Goal: Check status: Check status

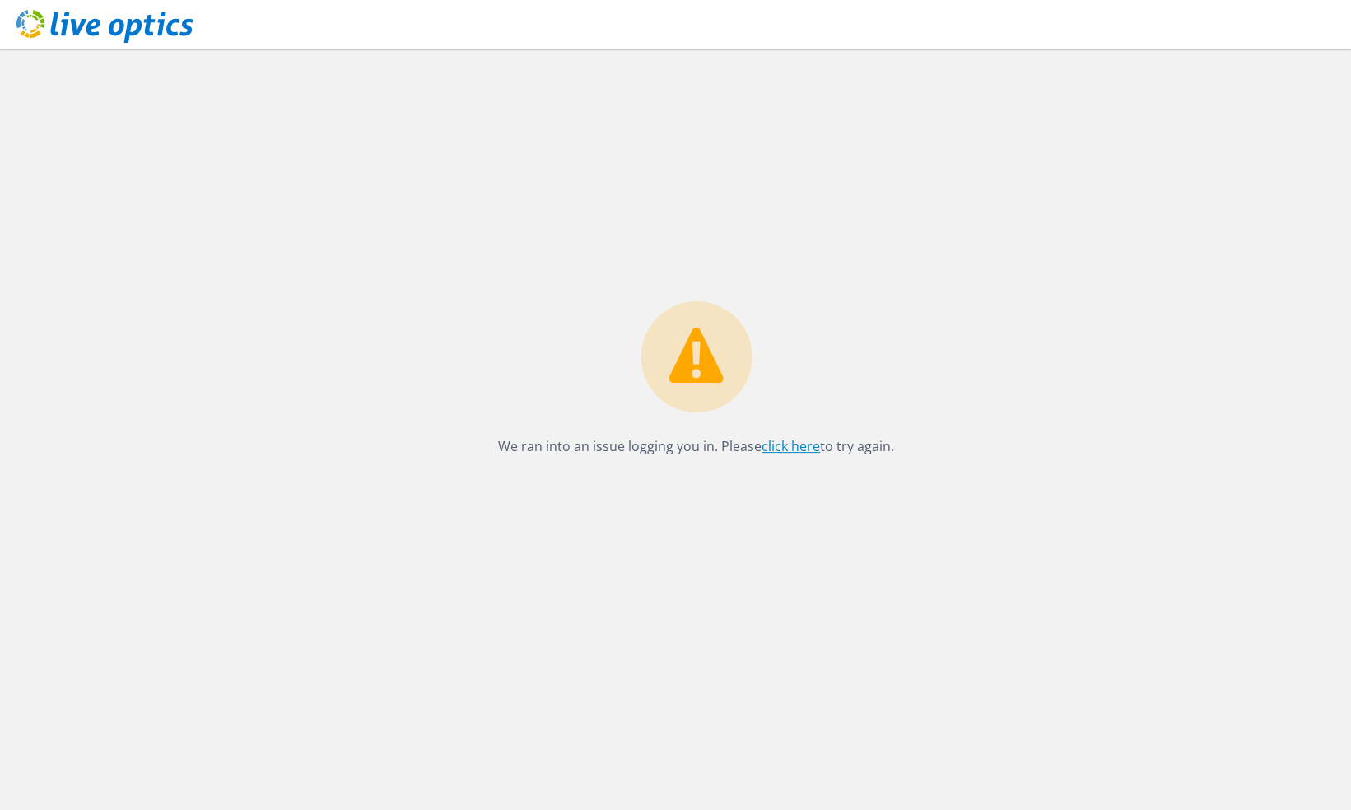
click at [788, 443] on link "click here" at bounding box center [790, 446] width 58 height 18
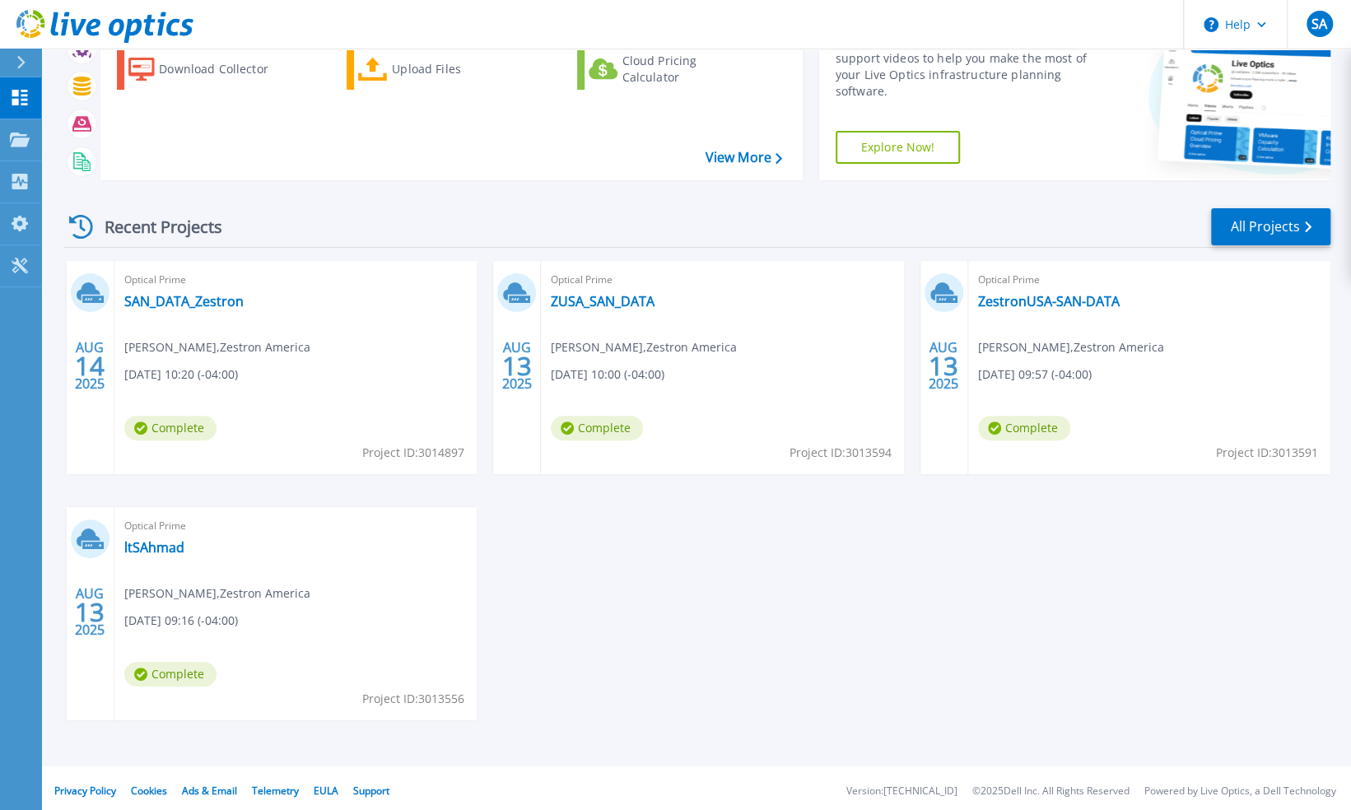
scroll to position [102, 0]
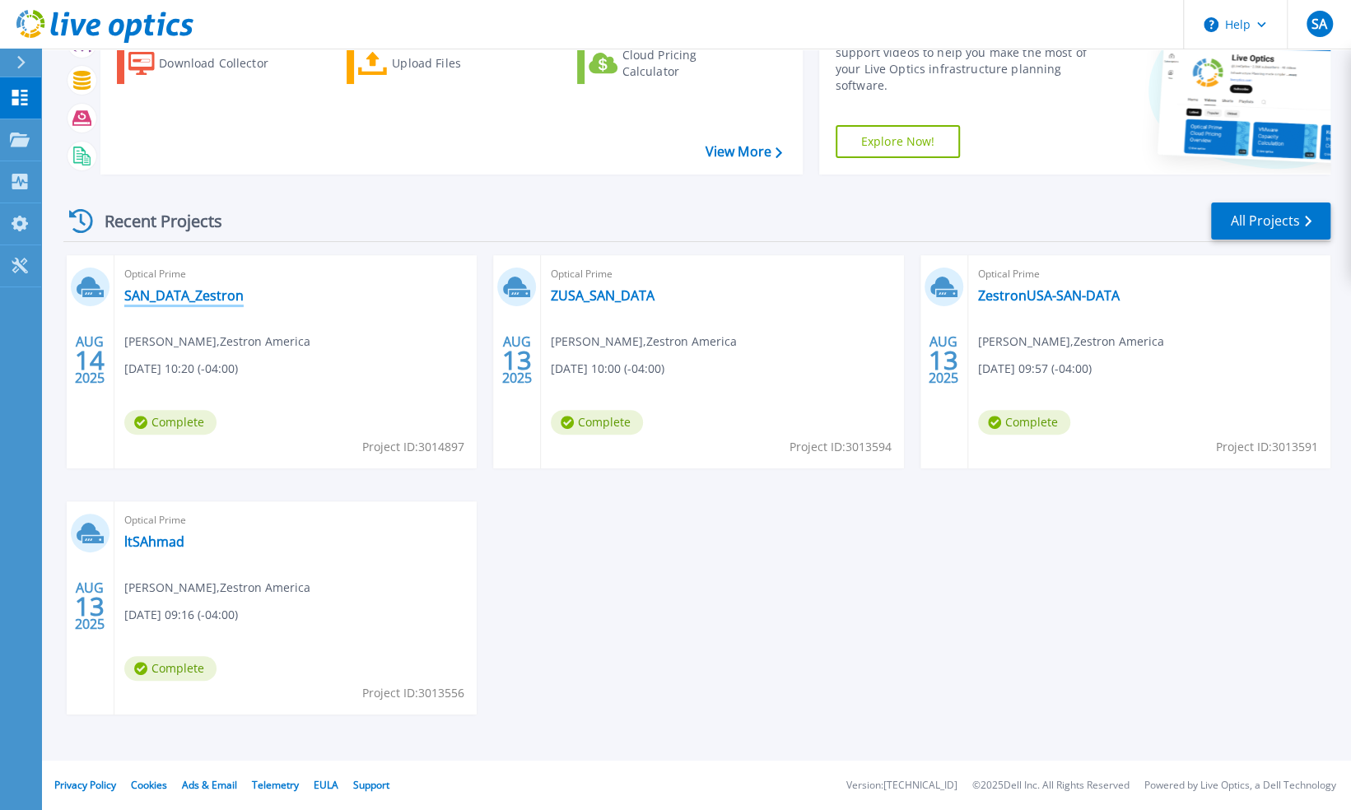
click at [189, 293] on link "SAN_DATA_Zestron" at bounding box center [183, 295] width 119 height 16
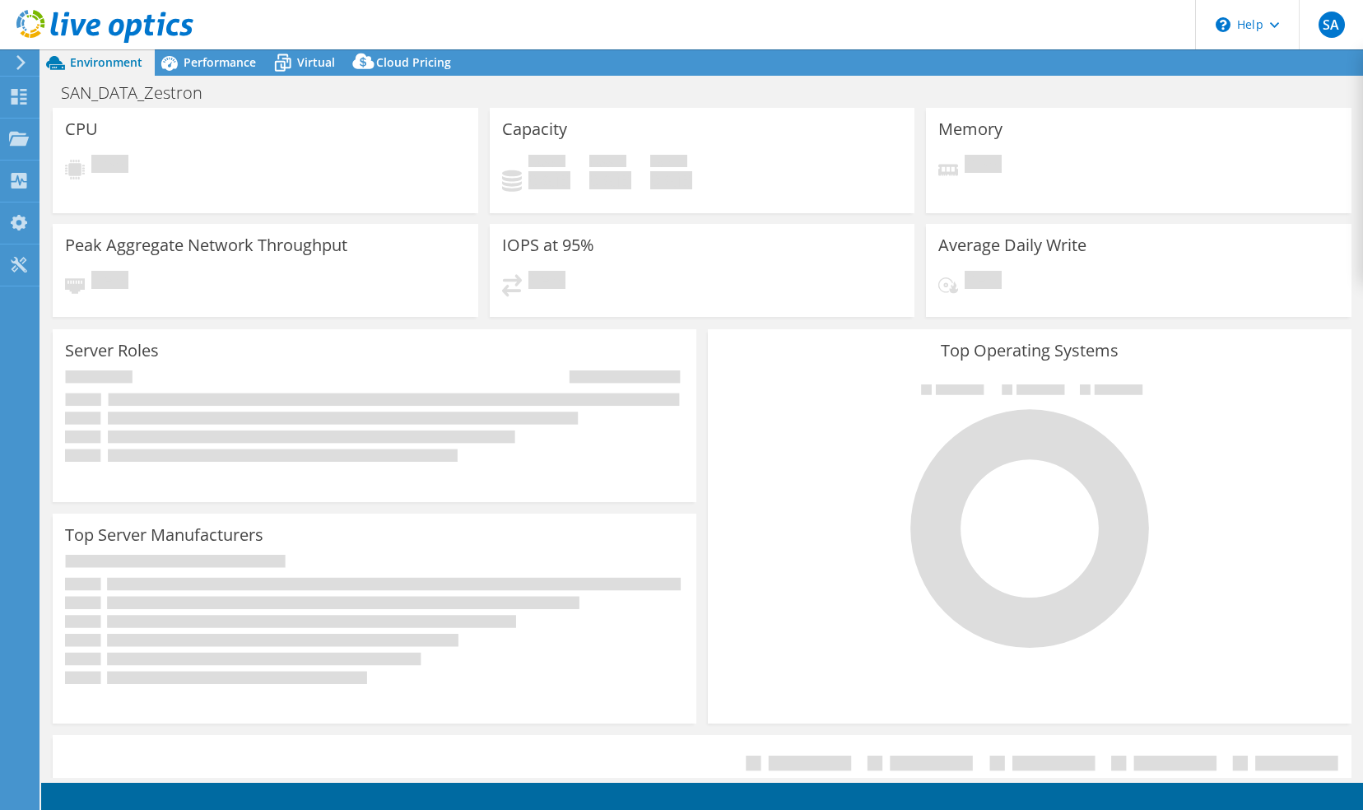
select select "USD"
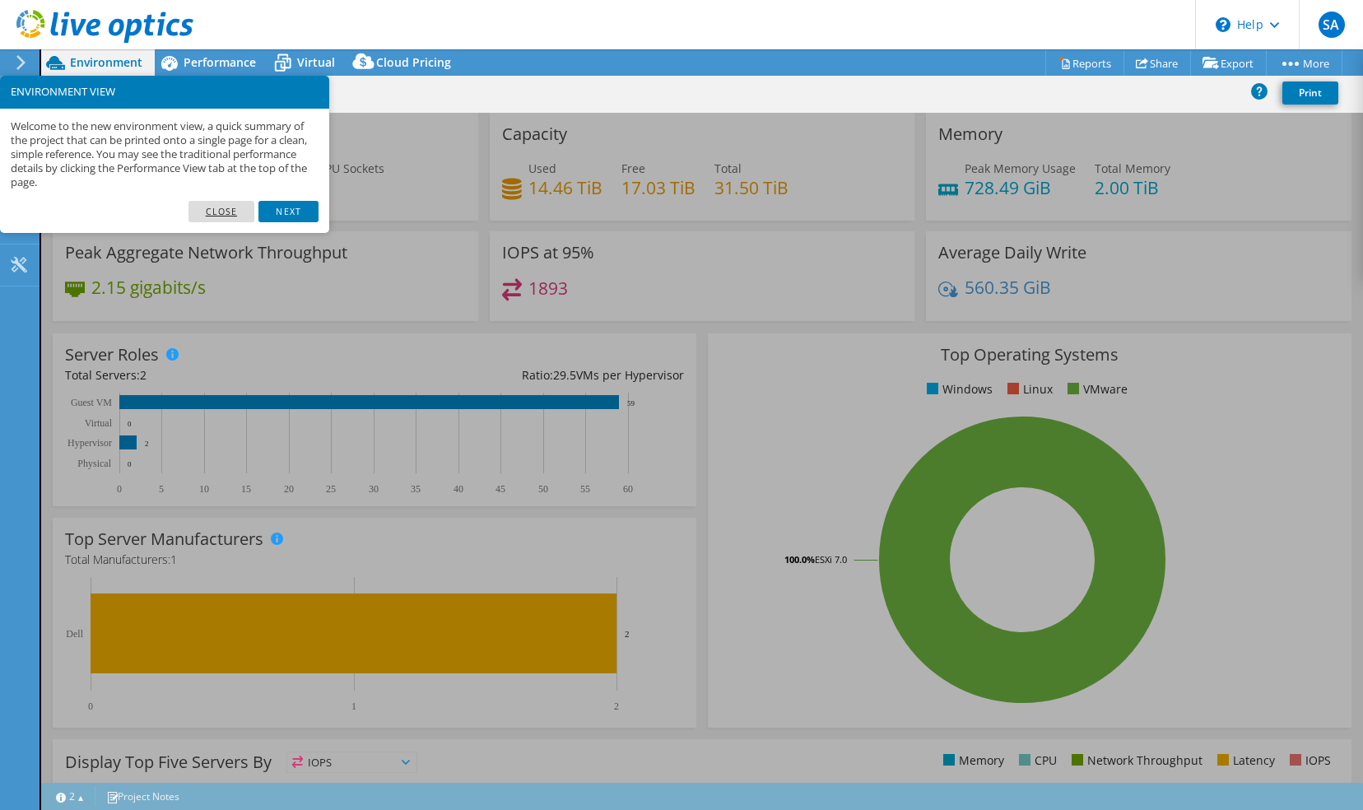
click at [227, 207] on link "Close" at bounding box center [221, 211] width 67 height 21
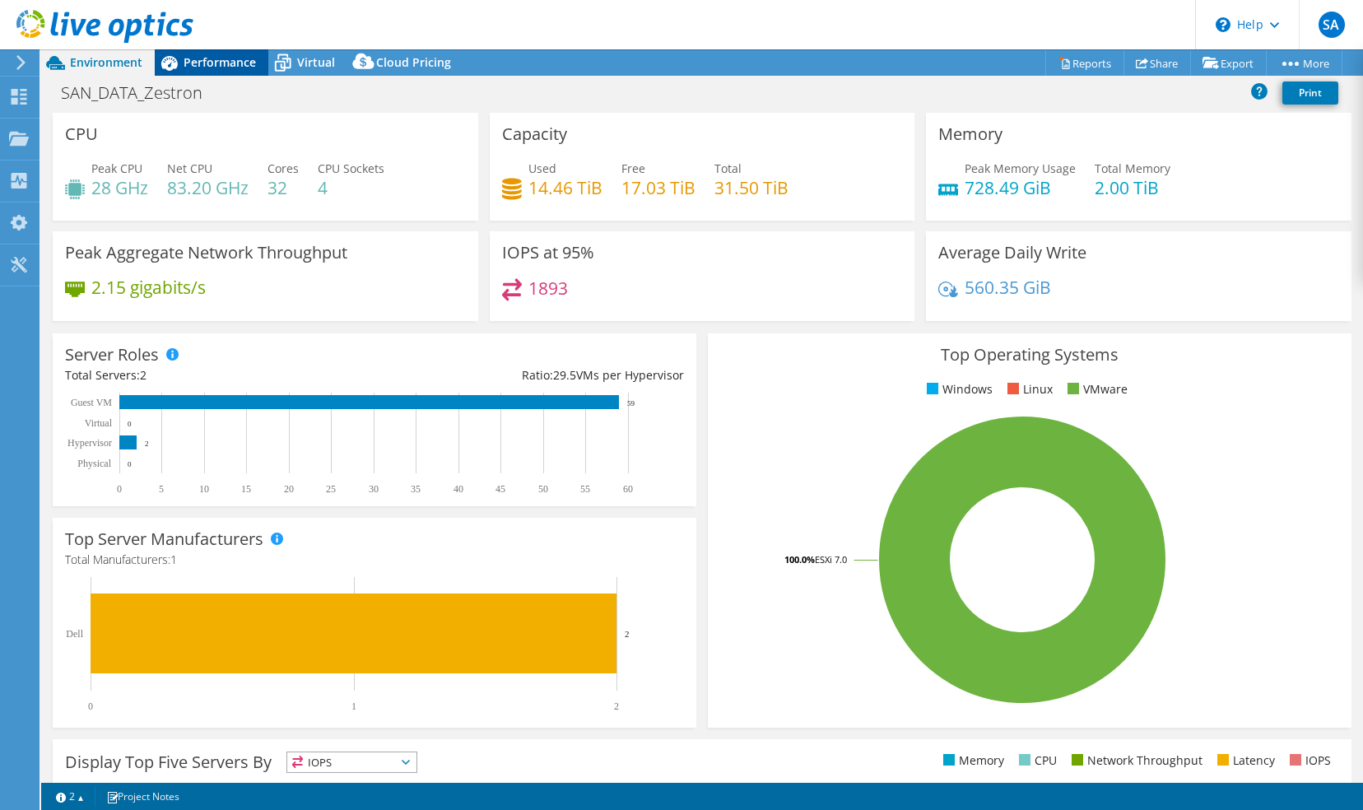
click at [207, 66] on span "Performance" at bounding box center [220, 62] width 72 height 16
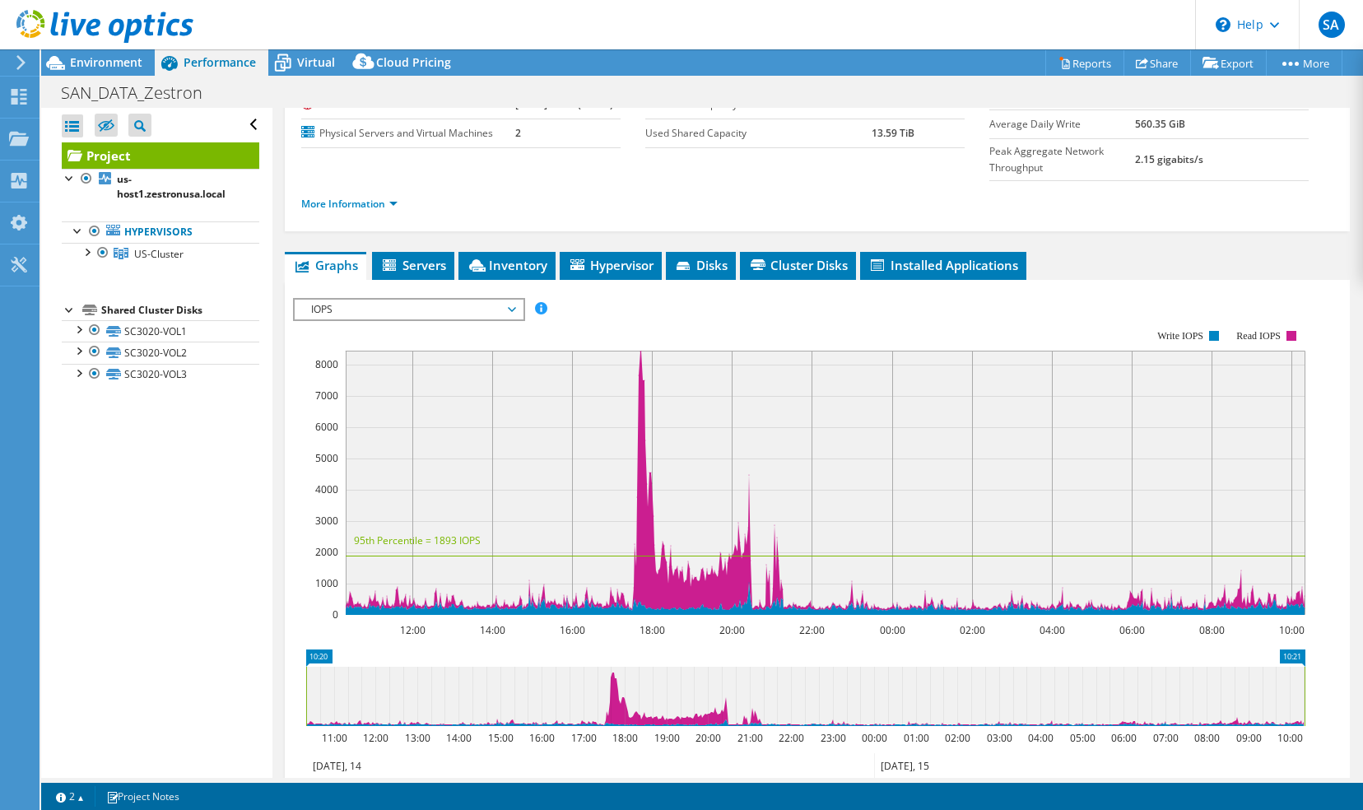
scroll to position [146, 0]
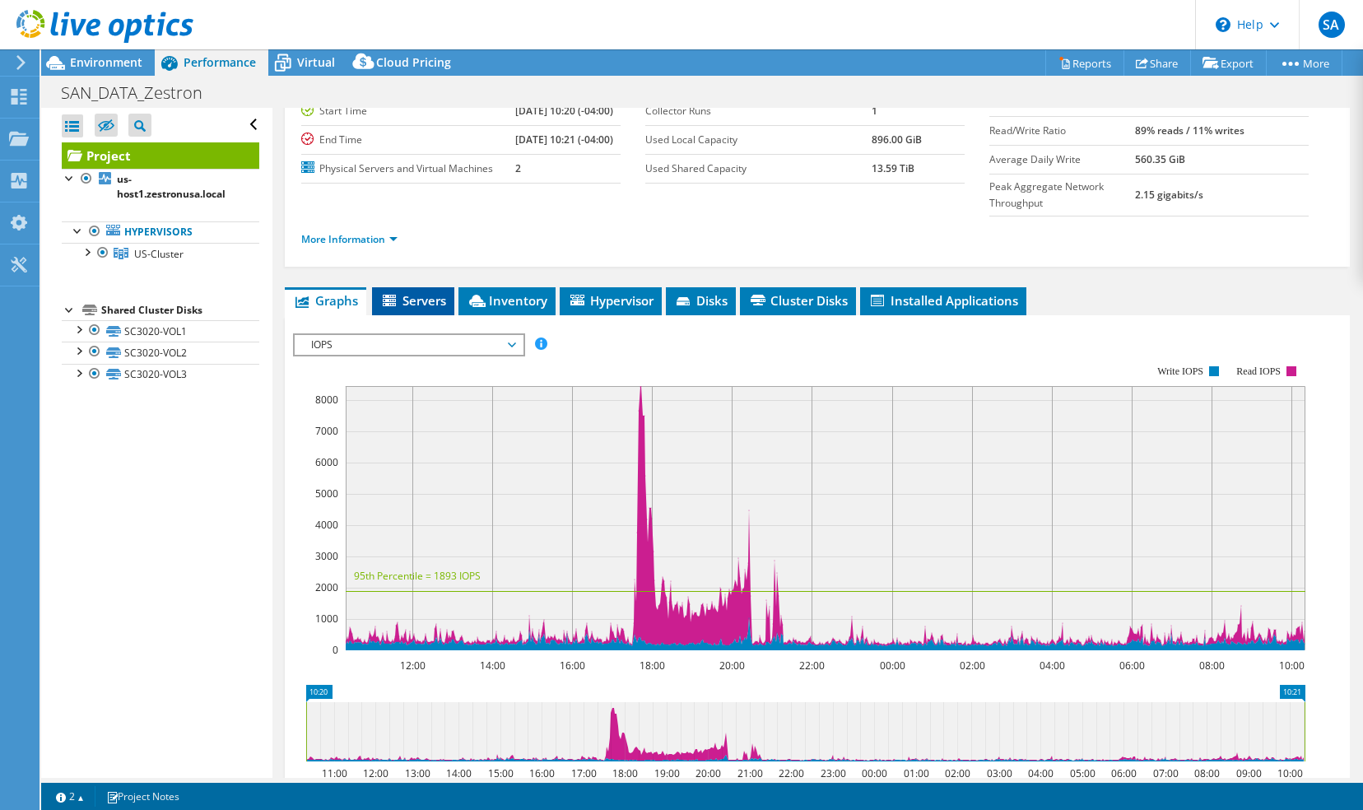
click at [422, 309] on span "Servers" at bounding box center [413, 300] width 66 height 16
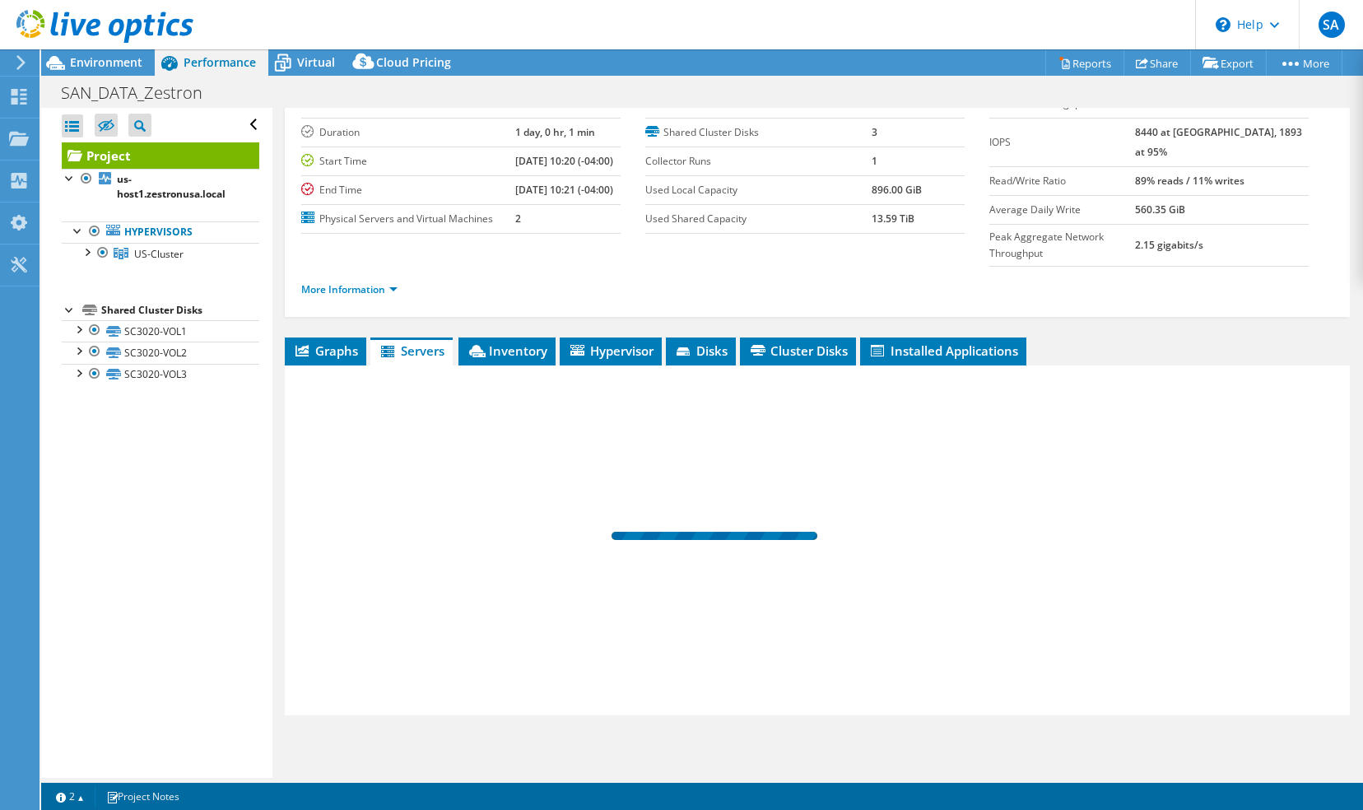
scroll to position [114, 0]
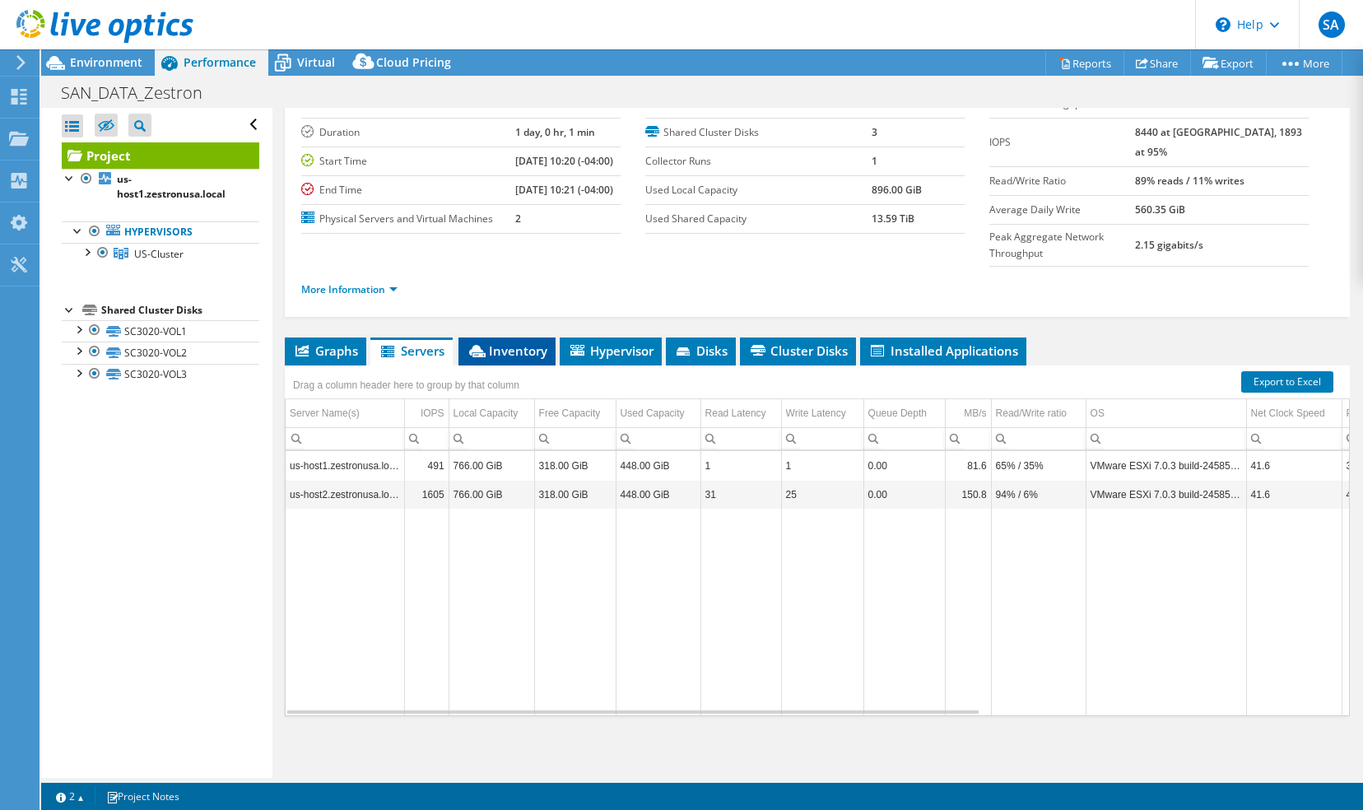
click at [500, 346] on span "Inventory" at bounding box center [507, 350] width 81 height 16
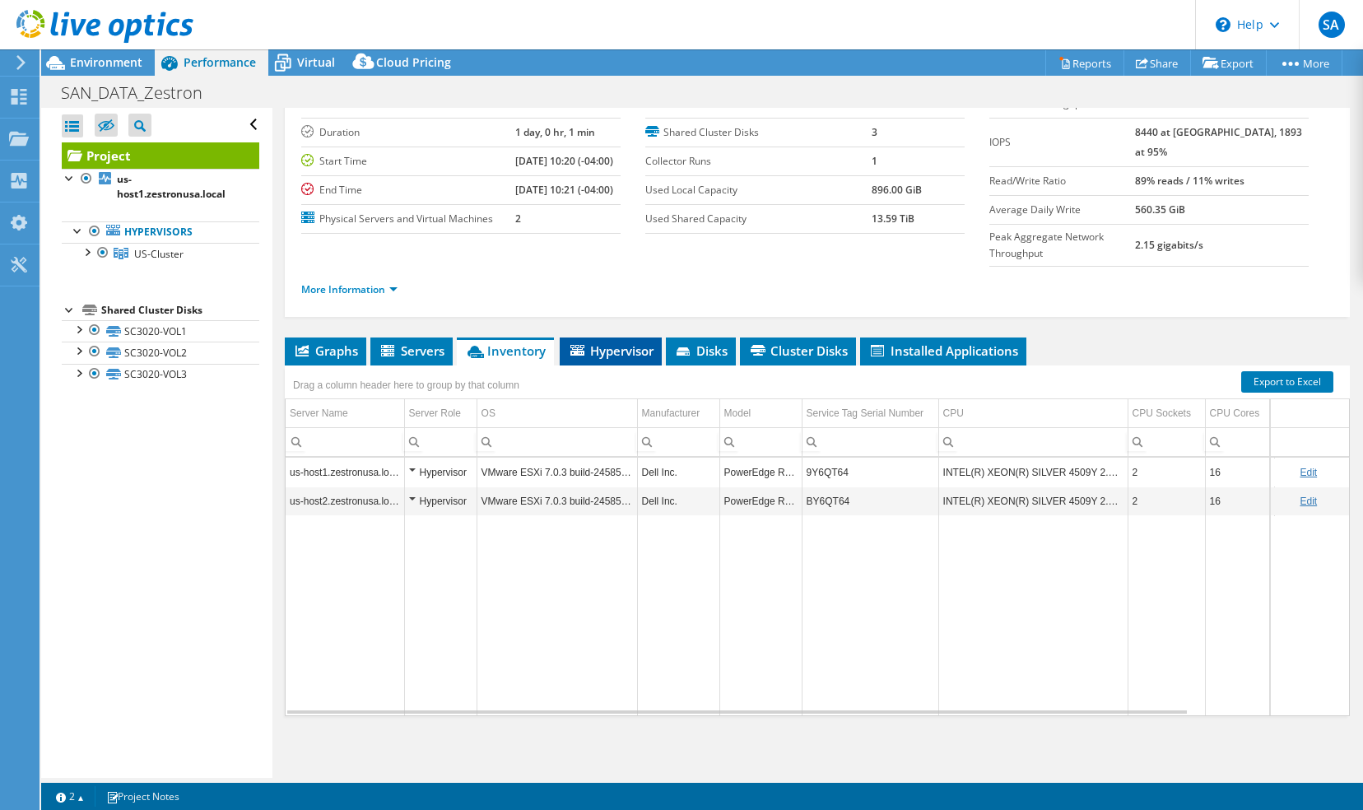
click at [625, 351] on span "Hypervisor" at bounding box center [611, 350] width 86 height 16
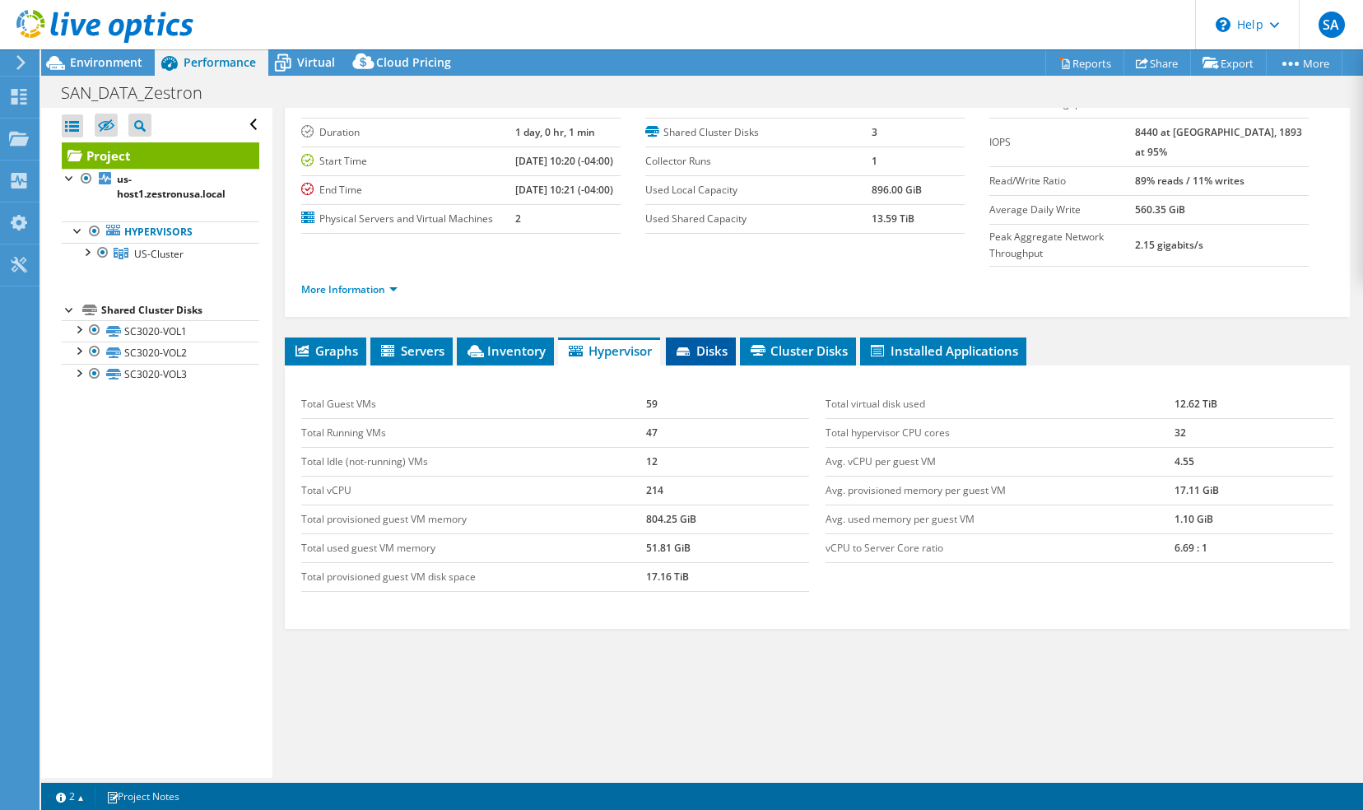
click at [707, 349] on span "Disks" at bounding box center [700, 350] width 53 height 16
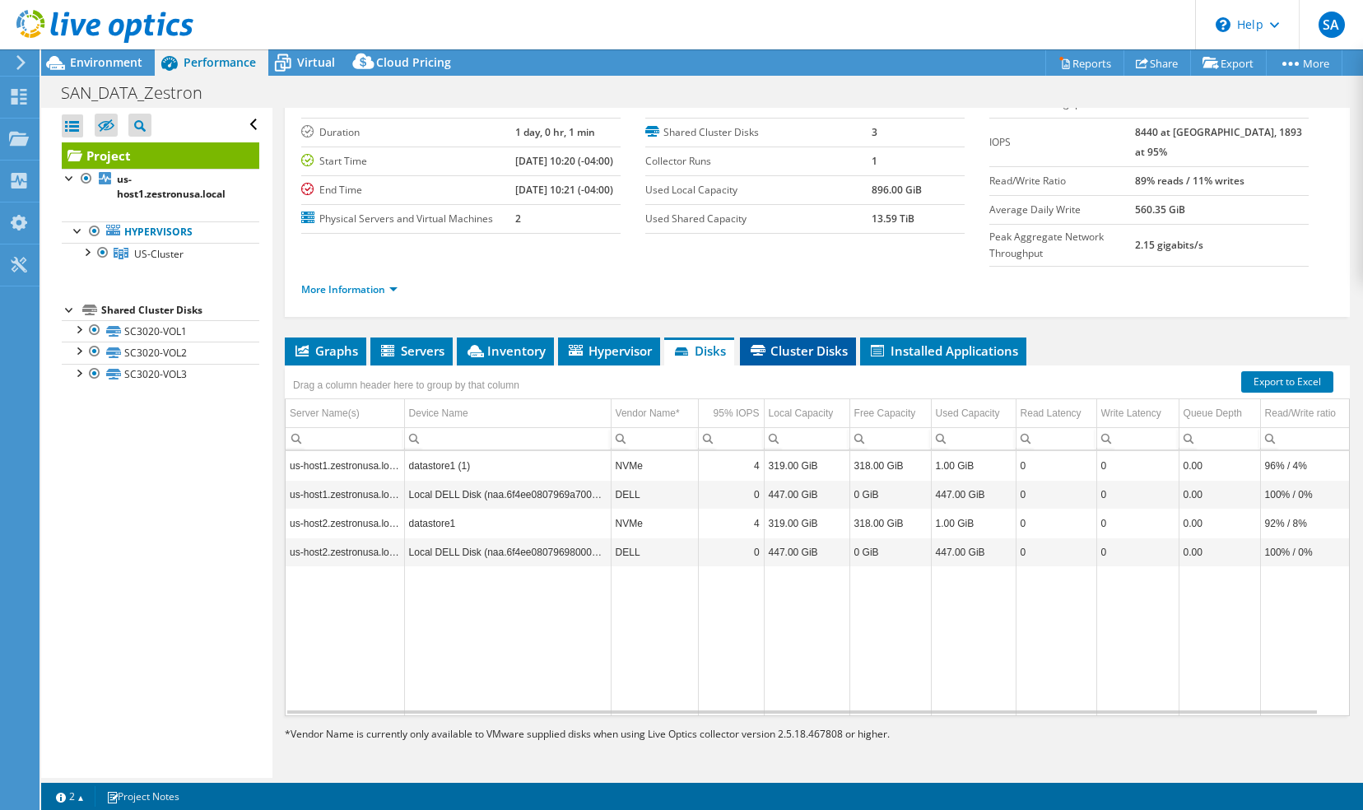
click at [805, 349] on span "Cluster Disks" at bounding box center [798, 350] width 100 height 16
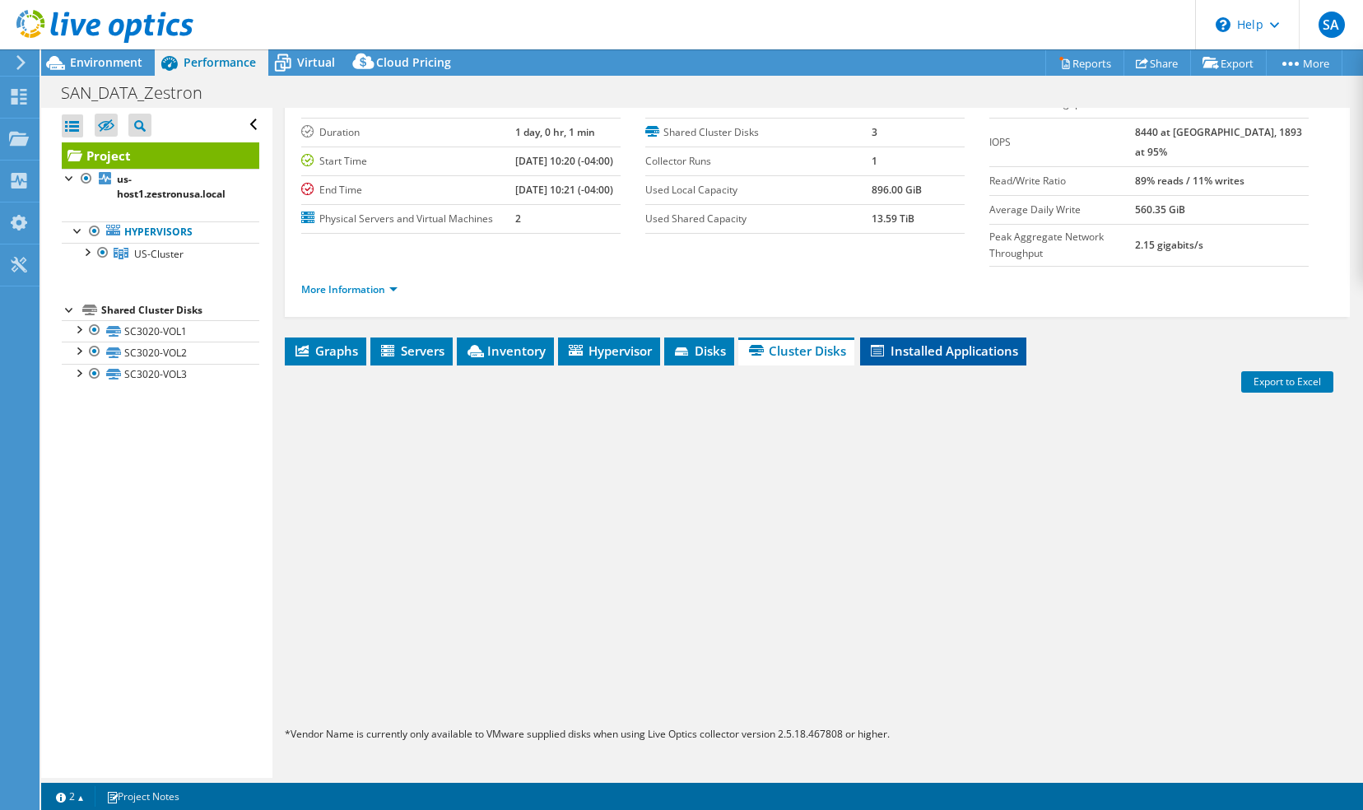
click at [925, 347] on span "Installed Applications" at bounding box center [943, 350] width 150 height 16
